Goal: Communication & Community: Share content

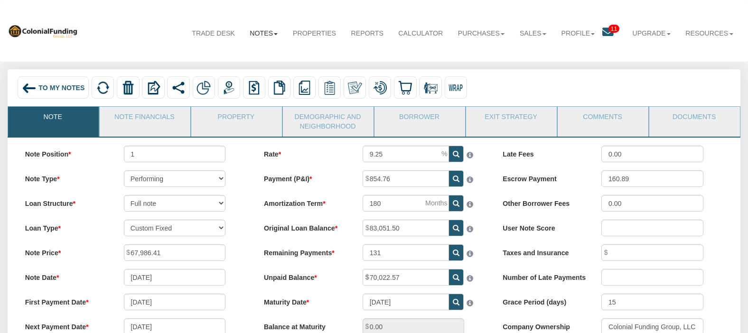
click at [257, 34] on link "Notes" at bounding box center [264, 33] width 43 height 25
click at [217, 54] on link "Dashboard" at bounding box center [242, 55] width 86 height 13
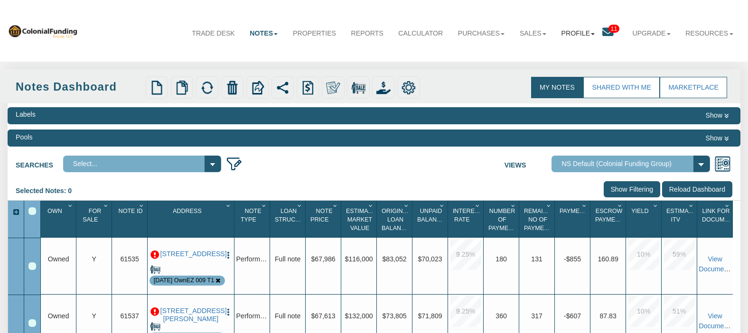
click at [583, 32] on link "Profile" at bounding box center [578, 33] width 49 height 25
click at [549, 58] on link "Settings" at bounding box center [581, 55] width 86 height 13
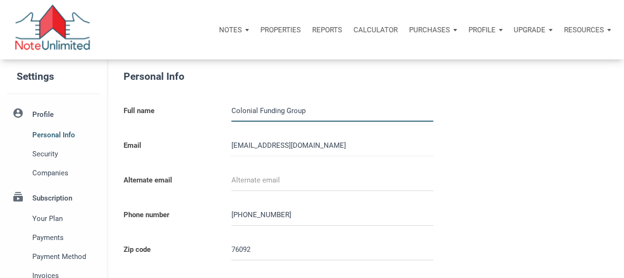
type input "SOUTHLAKE"
select select
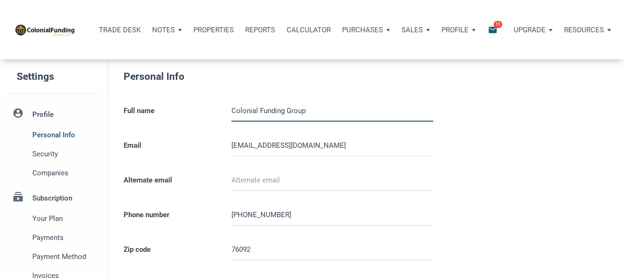
type input "0000000"
select select
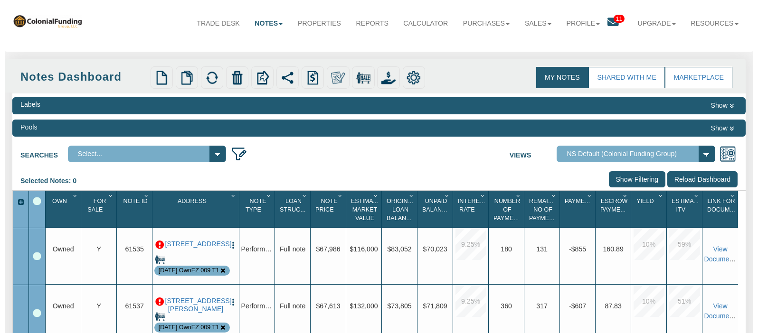
scroll to position [1, 0]
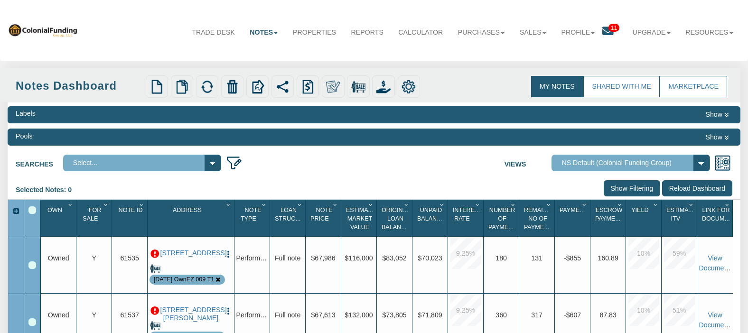
click at [33, 268] on div "Row 1, Row Selection Checkbox" at bounding box center [32, 266] width 8 height 8
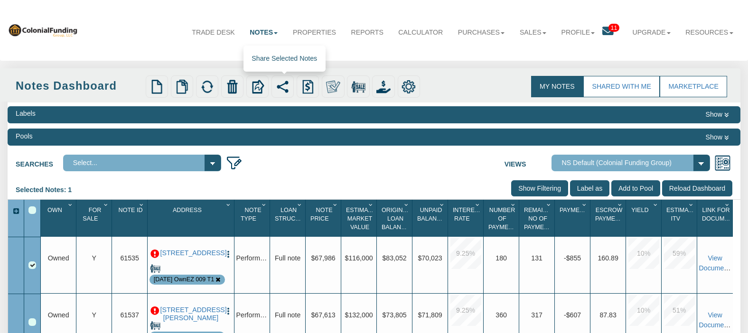
click at [290, 90] on img at bounding box center [283, 87] width 14 height 14
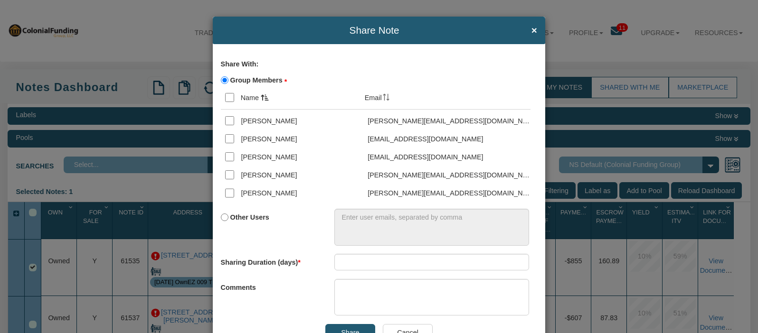
click at [221, 219] on input "Other Users" at bounding box center [225, 218] width 8 height 8
radio input "true"
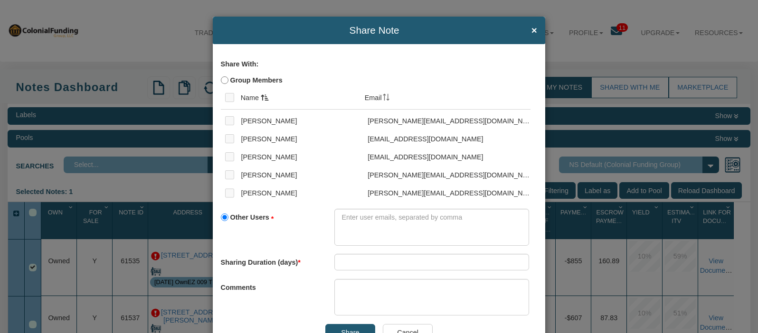
click at [221, 82] on input "Group Members" at bounding box center [225, 80] width 8 height 8
radio input "true"
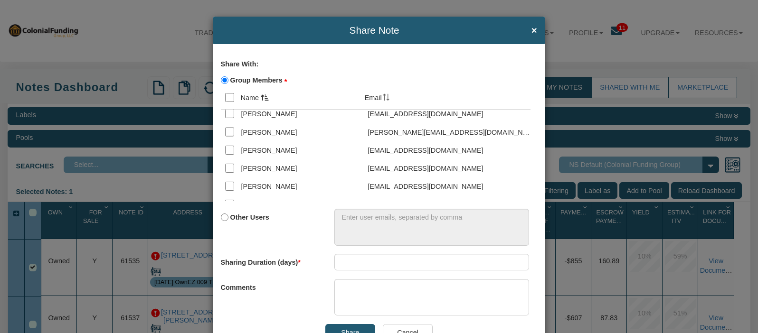
scroll to position [228, 0]
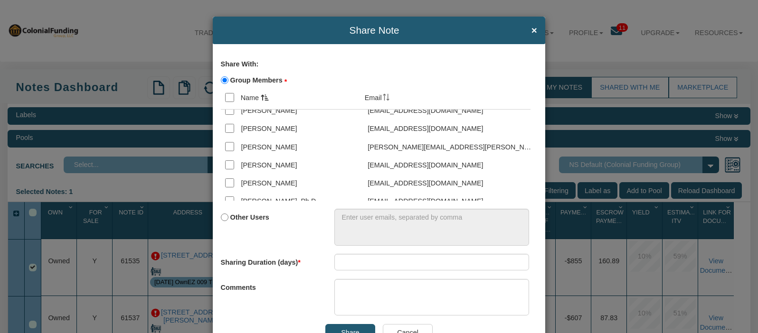
click at [373, 96] on td "Email" at bounding box center [445, 97] width 170 height 23
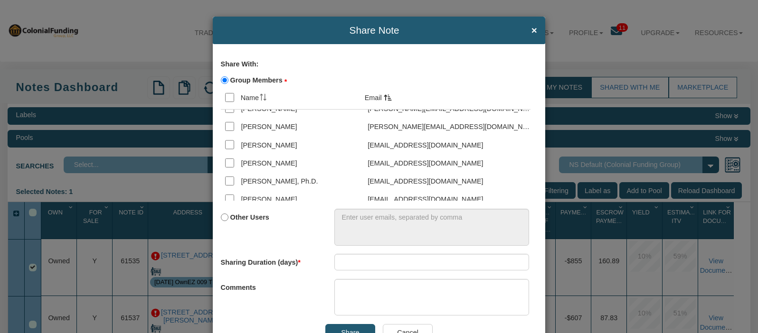
click at [369, 97] on td "Email" at bounding box center [445, 97] width 170 height 23
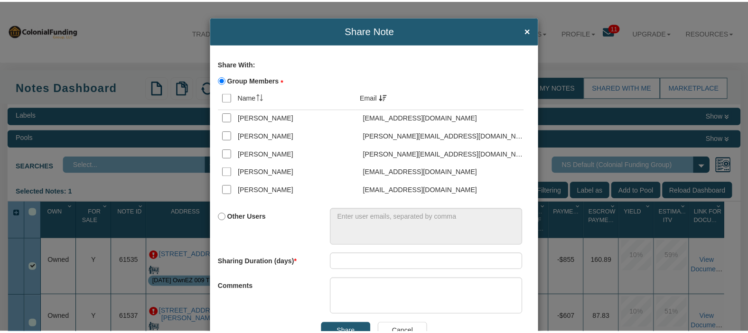
scroll to position [2576, 0]
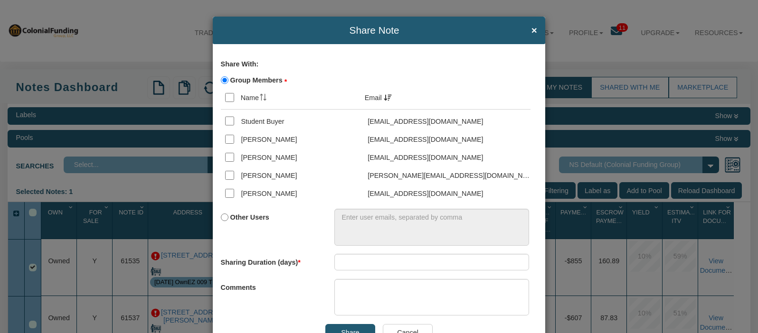
click at [225, 125] on input "checkbox" at bounding box center [229, 120] width 9 height 9
checkbox input "true"
click at [350, 263] on input "number" at bounding box center [431, 262] width 194 height 17
type input "1"
click at [361, 297] on textarea at bounding box center [431, 297] width 194 height 37
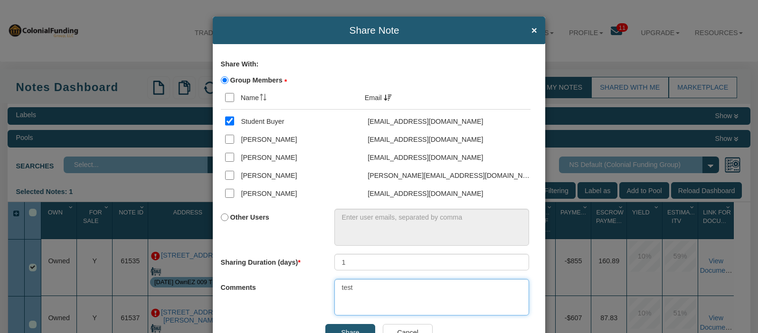
type textarea "test"
click at [350, 331] on input "Share" at bounding box center [350, 332] width 50 height 17
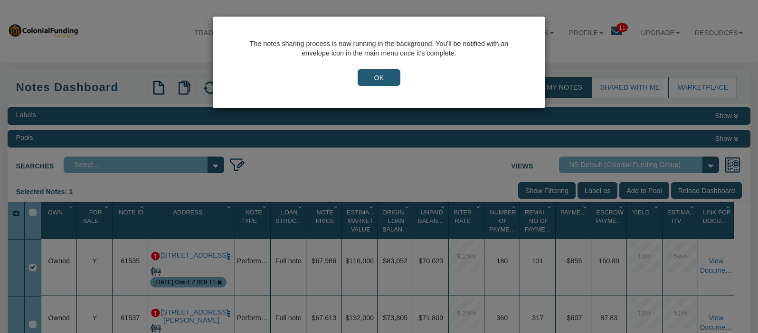
click at [382, 78] on input "OK" at bounding box center [379, 77] width 42 height 17
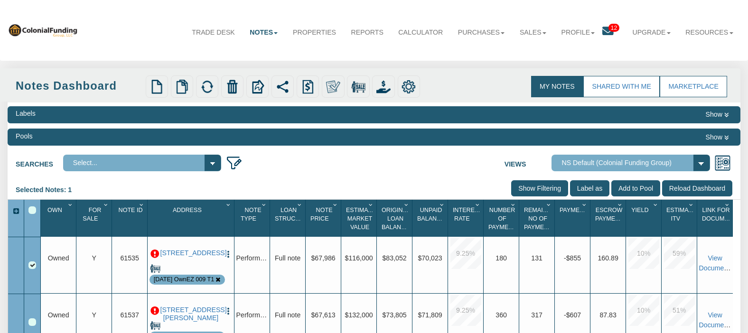
click at [53, 51] on div "Menu" at bounding box center [43, 30] width 70 height 47
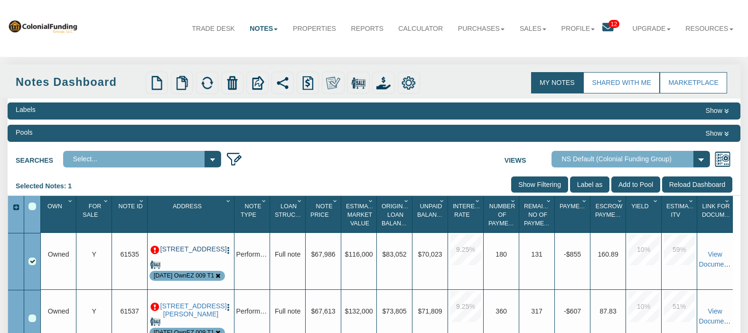
scroll to position [0, 0]
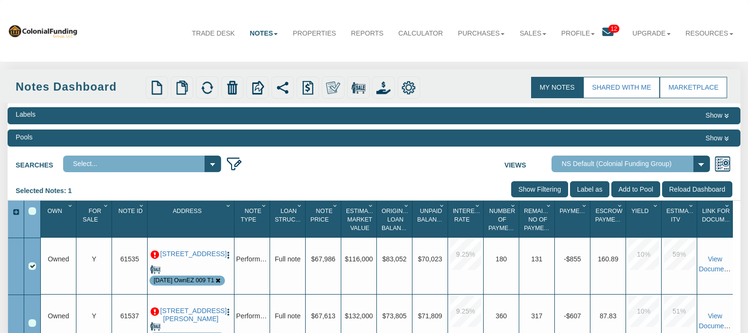
click at [301, 176] on div "Labels Show Pools Show Searches Select... 123 main Views Admin View" at bounding box center [374, 308] width 733 height 408
click at [288, 88] on img at bounding box center [283, 88] width 14 height 14
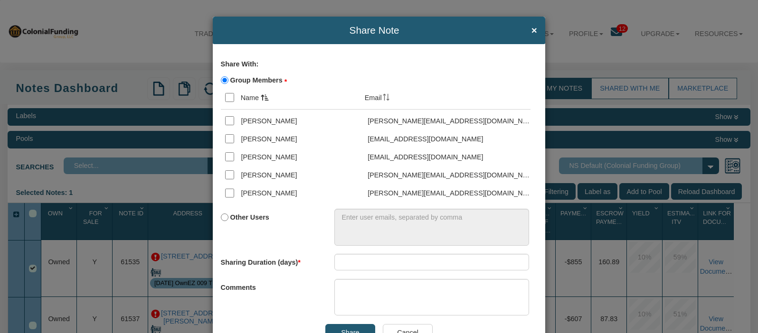
click at [221, 219] on input "Other Users" at bounding box center [225, 218] width 8 height 8
radio input "true"
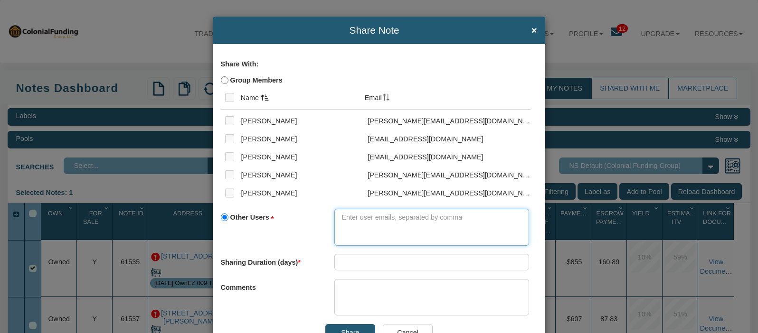
click at [387, 223] on textarea at bounding box center [431, 227] width 194 height 37
type textarea "[PERSON_NAME][EMAIL_ADDRESS][DOMAIN_NAME],[PERSON_NAME][EMAIL_ADDRESS][DOMAIN_N…"
click at [350, 331] on input "Share" at bounding box center [350, 332] width 50 height 17
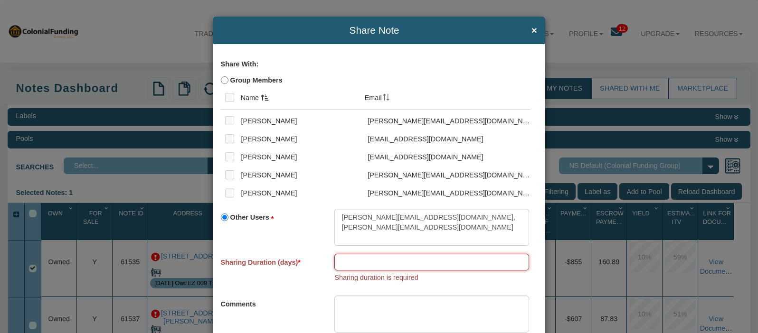
click at [346, 261] on input "number" at bounding box center [431, 262] width 194 height 17
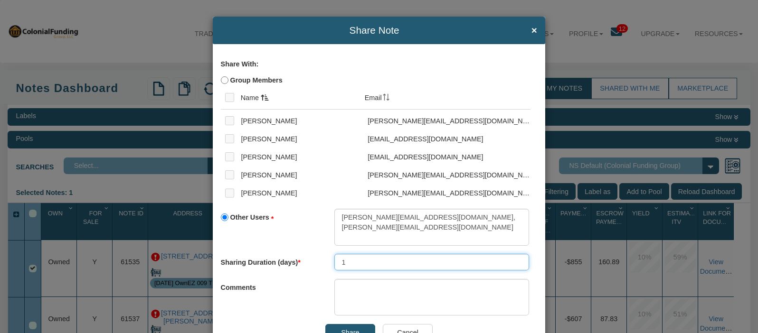
type input "1"
click at [350, 300] on textarea at bounding box center [431, 297] width 194 height 37
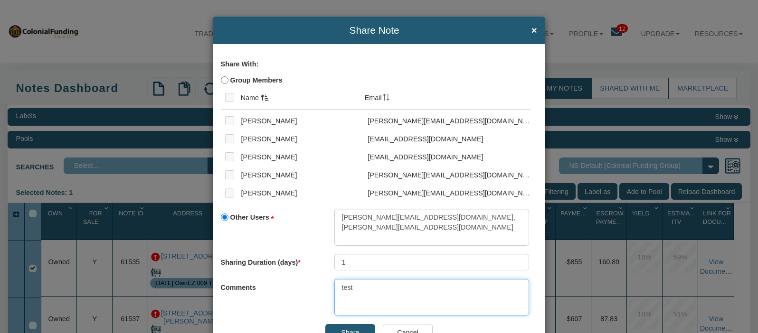
type textarea "test"
click at [348, 328] on input "Share" at bounding box center [350, 332] width 50 height 17
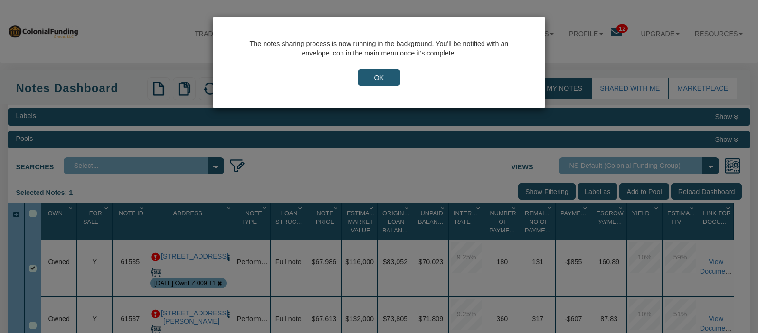
click at [378, 77] on input "OK" at bounding box center [379, 77] width 42 height 17
